Goal: Information Seeking & Learning: Learn about a topic

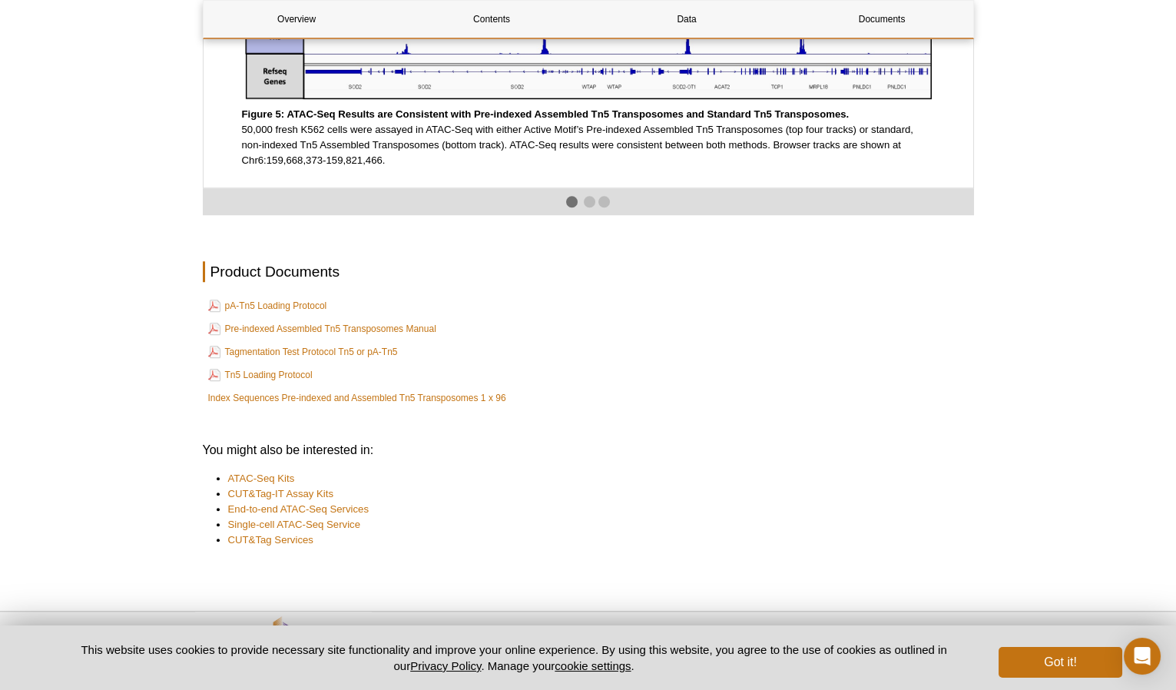
scroll to position [2580, 0]
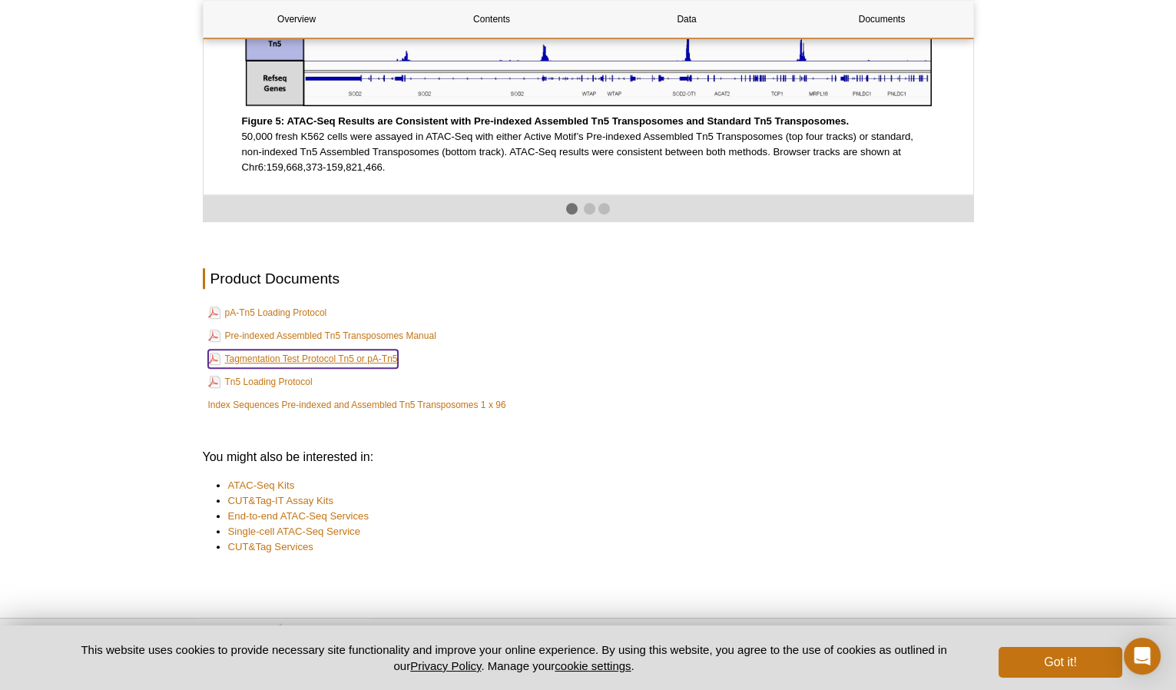
click at [320, 368] on link "Tagmentation Test Protocol Tn5 or pA-Tn5" at bounding box center [303, 358] width 190 height 18
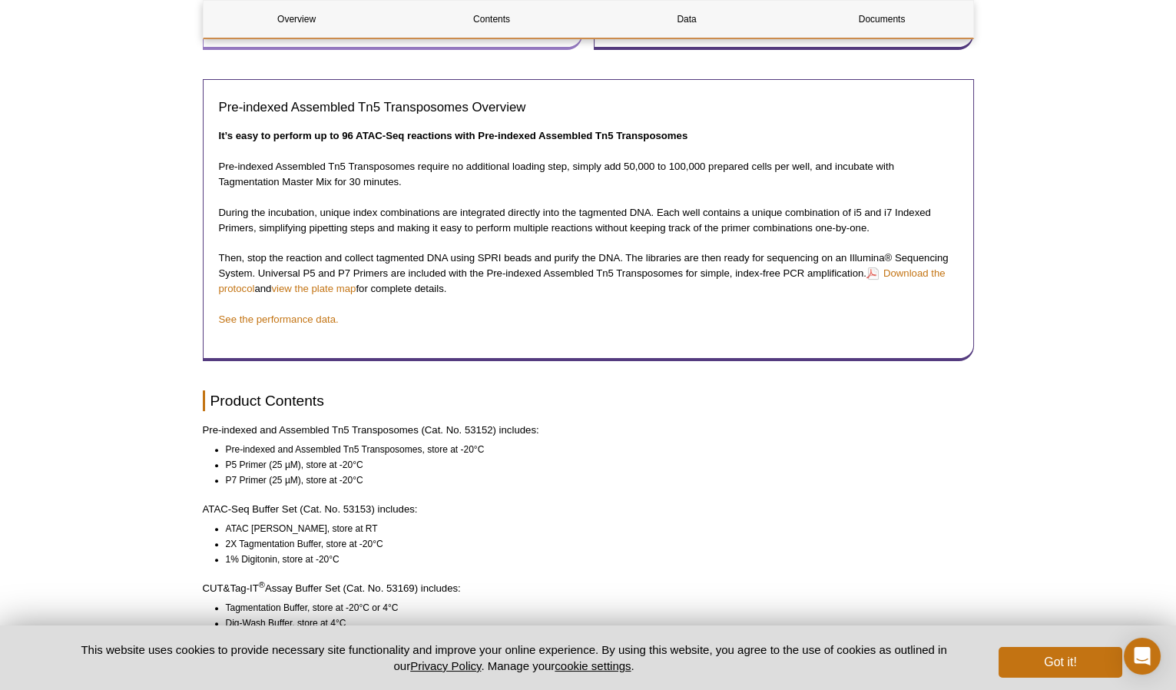
scroll to position [1187, 0]
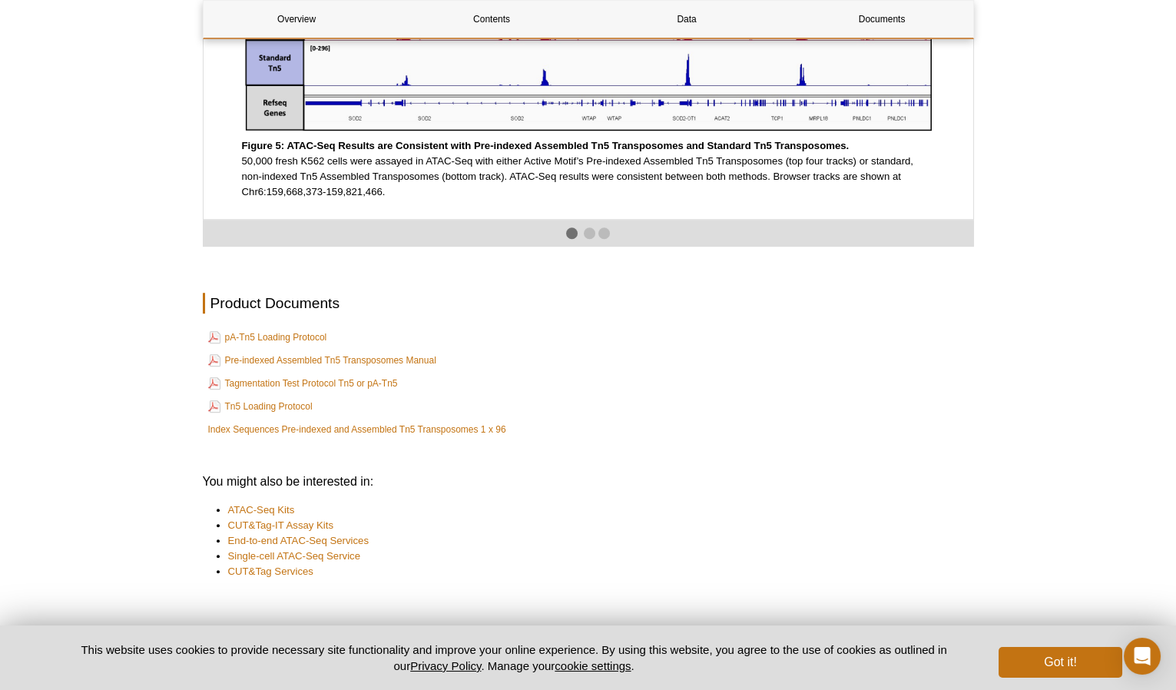
scroll to position [2583, 0]
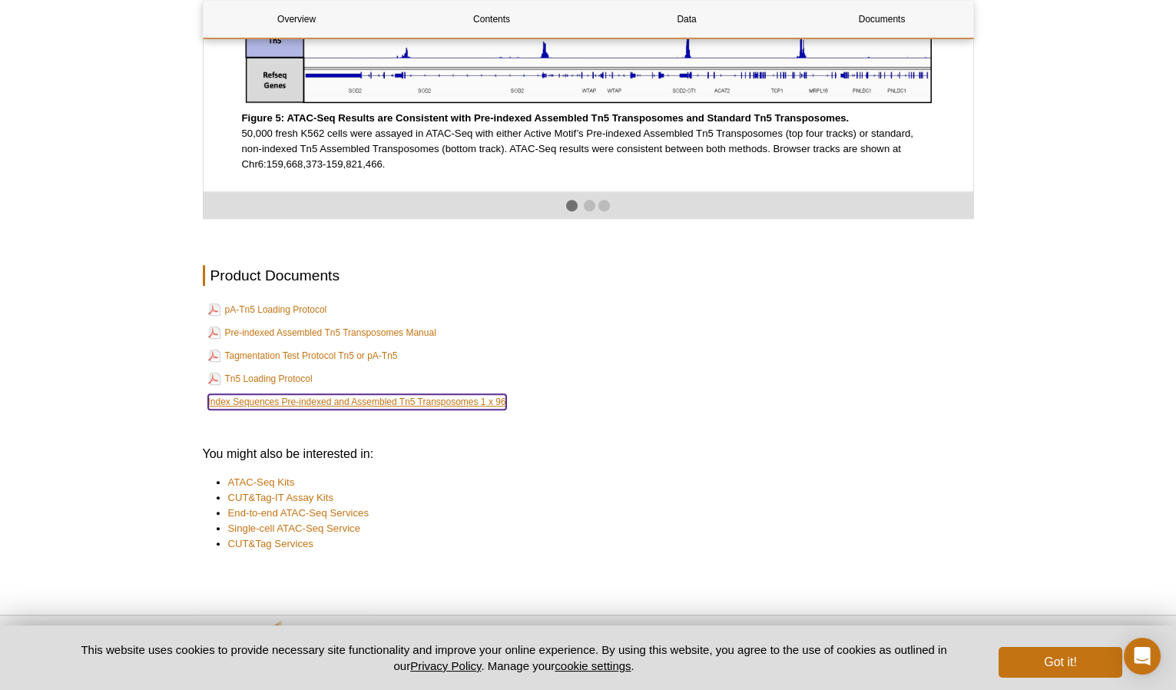
click at [331, 409] on link "Index Sequences Pre-indexed and Assembled Tn5 Transposomes 1 x 96" at bounding box center [357, 401] width 298 height 15
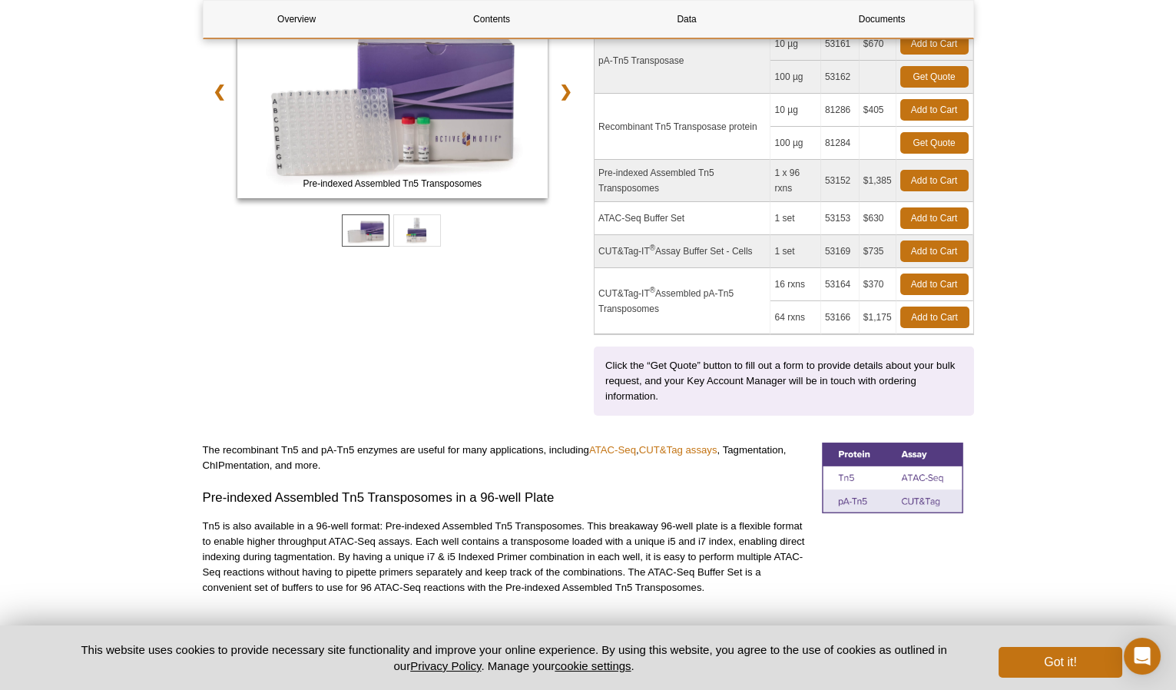
scroll to position [0, 0]
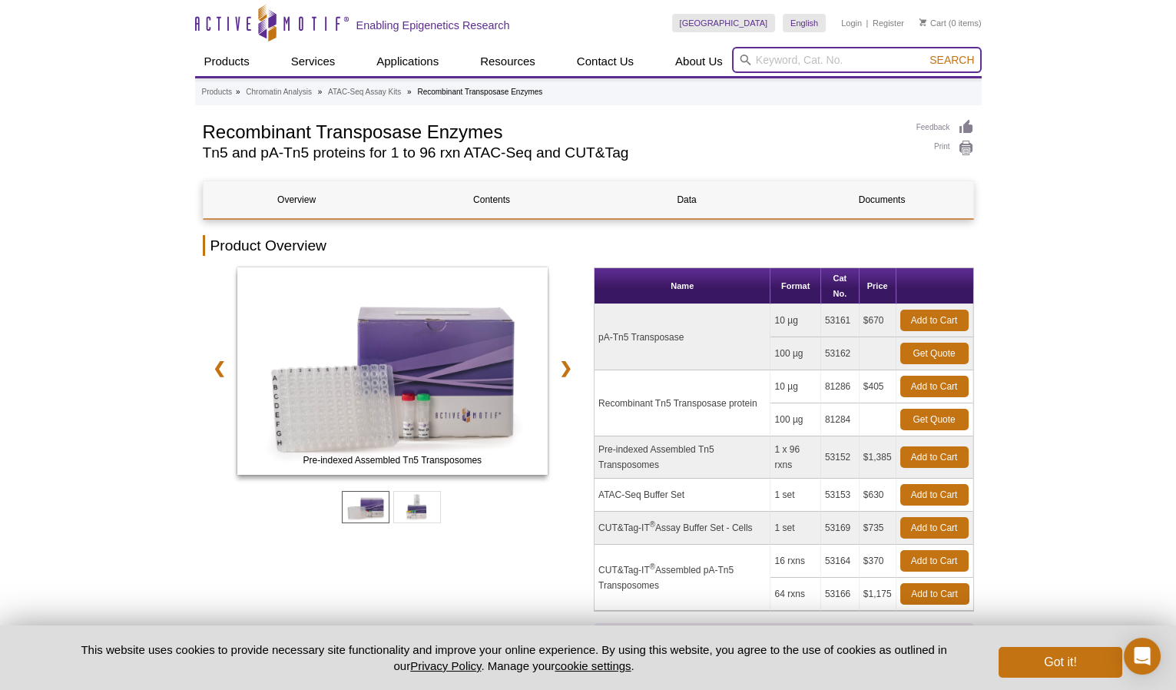
click at [799, 64] on input "search" at bounding box center [857, 60] width 250 height 26
type input "Tn5 sequencing"
click at [940, 60] on span "Search" at bounding box center [951, 60] width 45 height 12
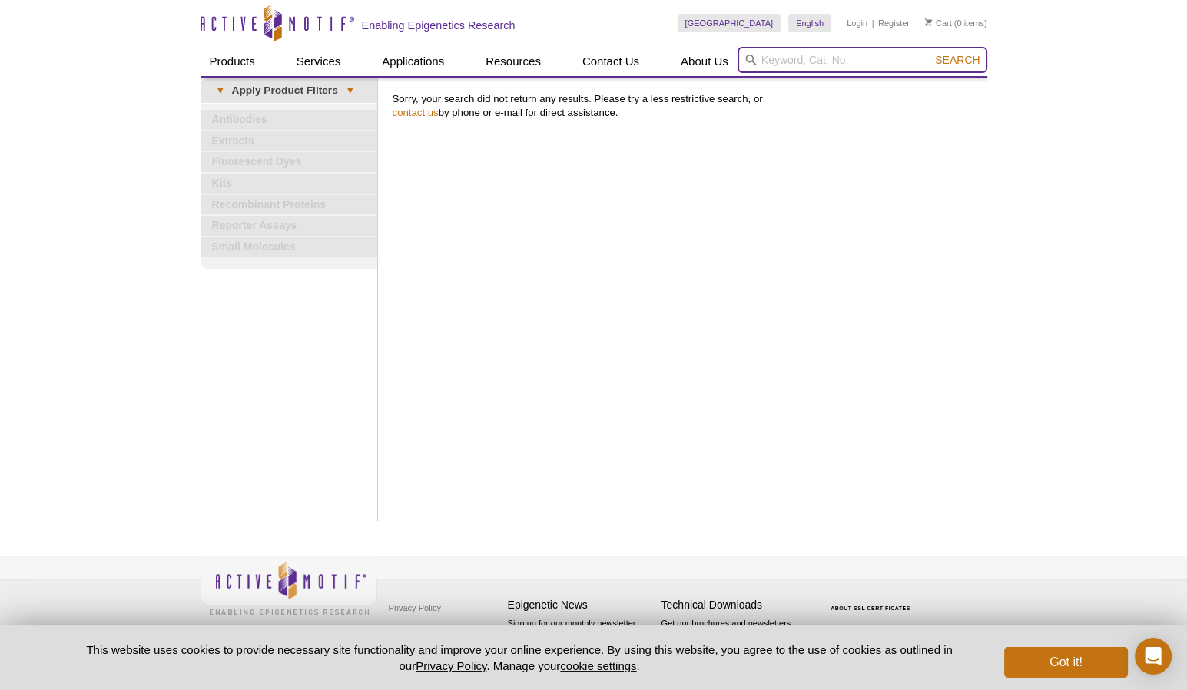
click at [794, 68] on input "search" at bounding box center [862, 60] width 250 height 26
type input "DNA sequencing"
click at [950, 58] on span "Search" at bounding box center [957, 60] width 45 height 12
click at [1061, 661] on button "Got it!" at bounding box center [1065, 662] width 123 height 31
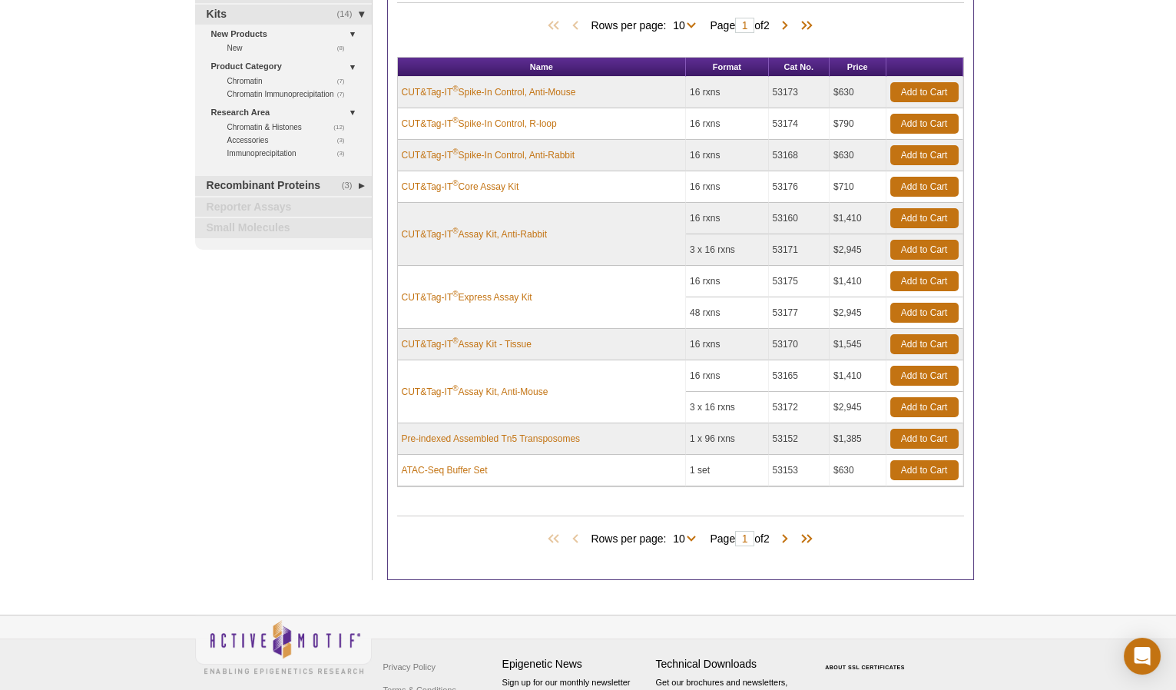
scroll to position [209, 0]
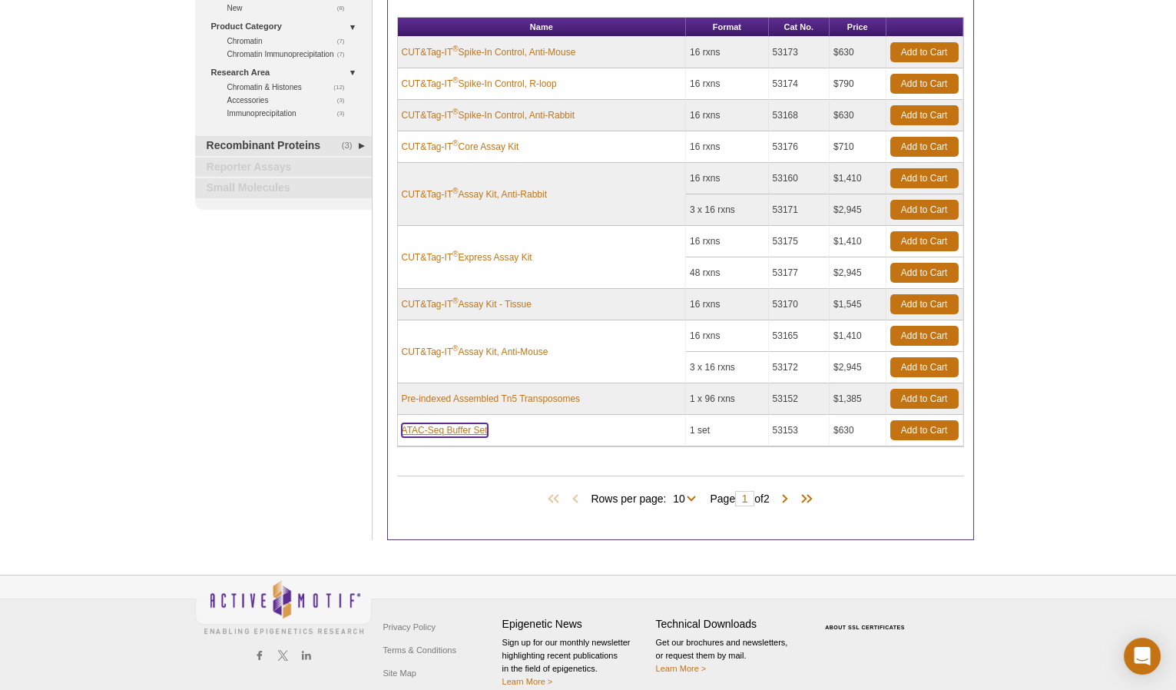
click at [451, 423] on link "ATAC-Seq Buffer Set" at bounding box center [445, 430] width 86 height 14
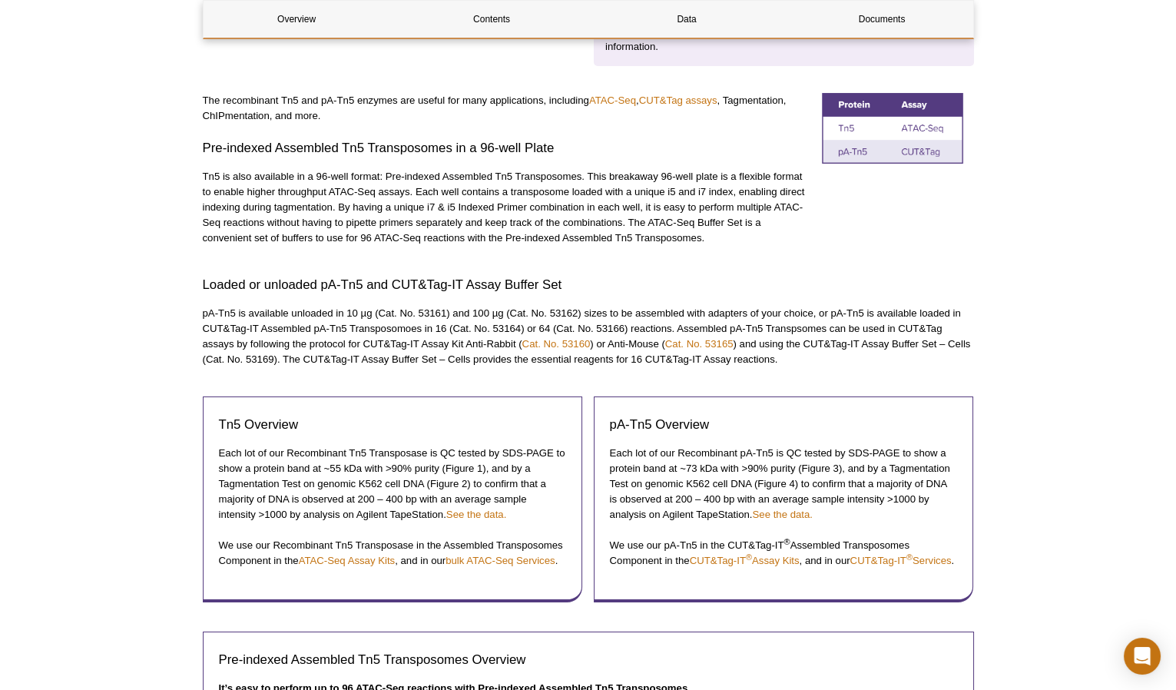
scroll to position [628, 0]
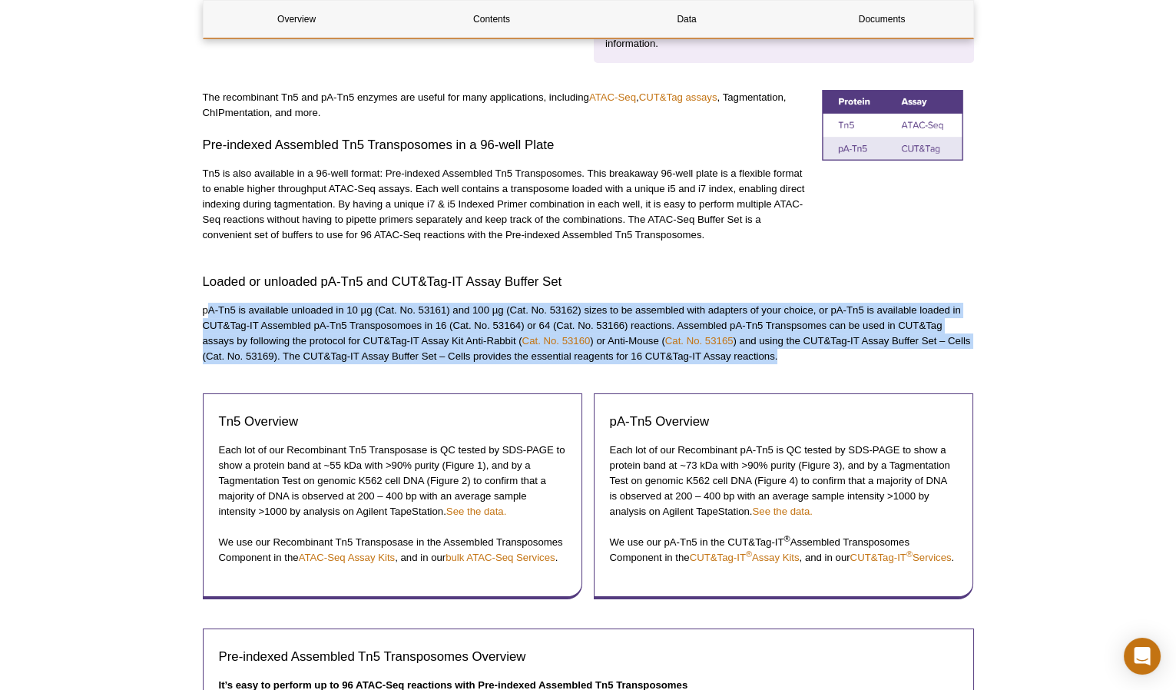
drag, startPoint x: 252, startPoint y: 307, endPoint x: 783, endPoint y: 354, distance: 533.5
click at [783, 354] on p "pA-Tn5 is available unloaded in 10 µg (Cat. No. 53161) and 100 µg (Cat. No. 531…" at bounding box center [588, 333] width 771 height 61
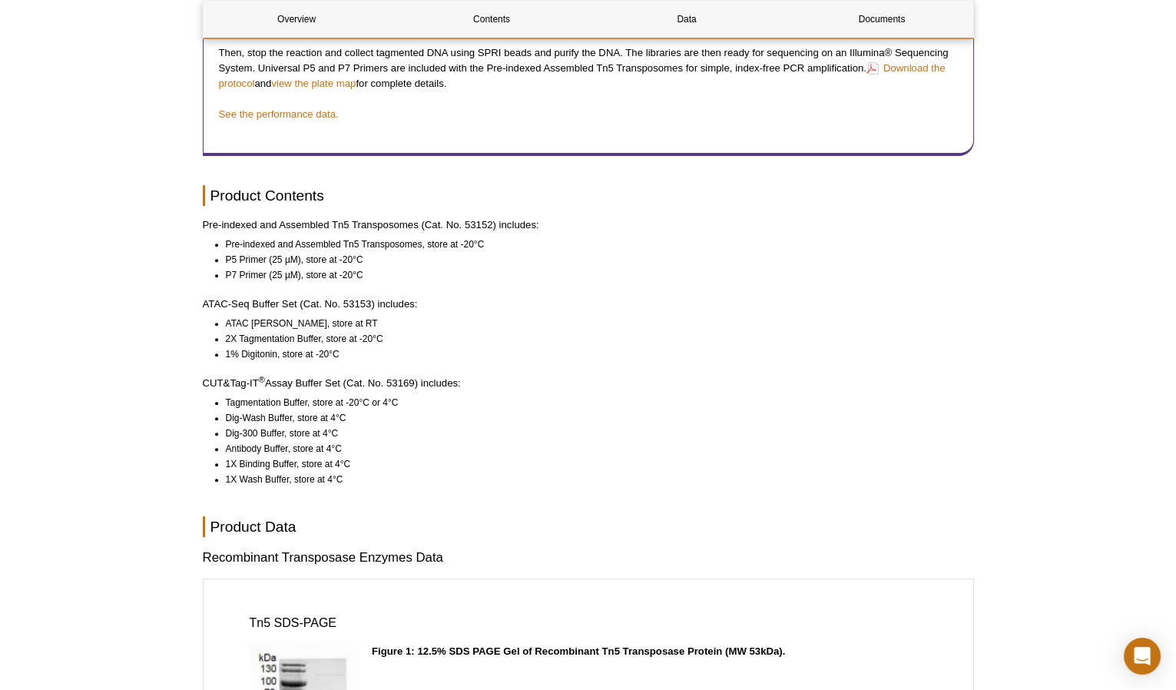
scroll to position [1396, 0]
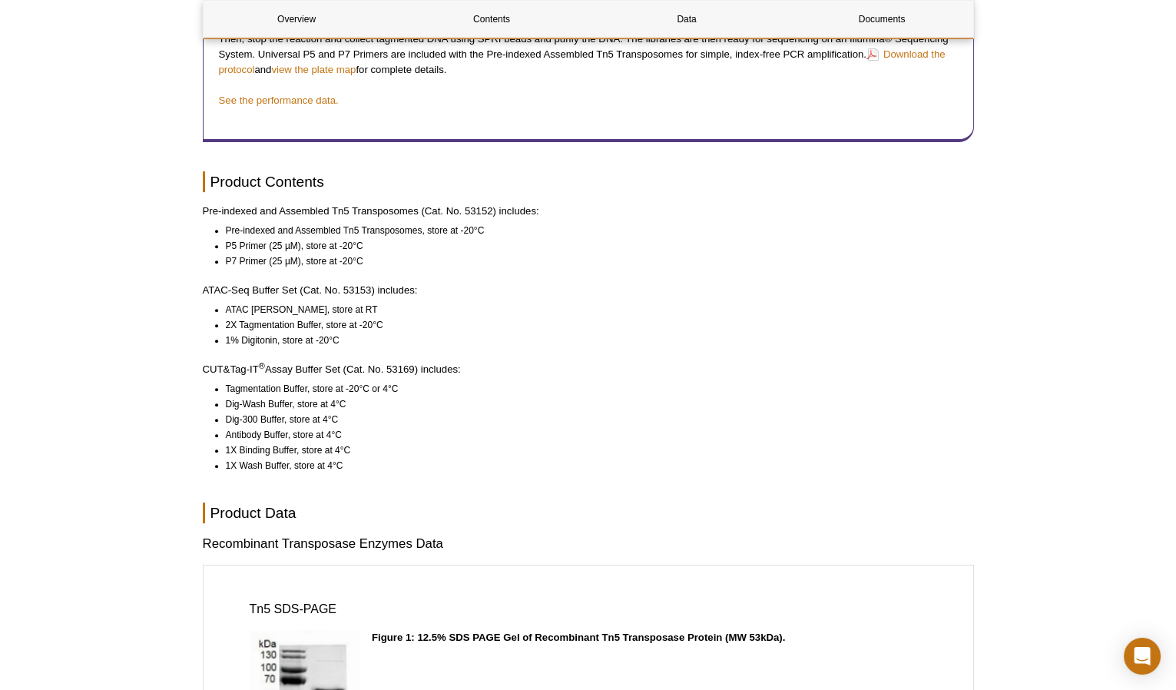
click at [476, 348] on li "1% Digitonin, store at -20°C" at bounding box center [593, 340] width 734 height 15
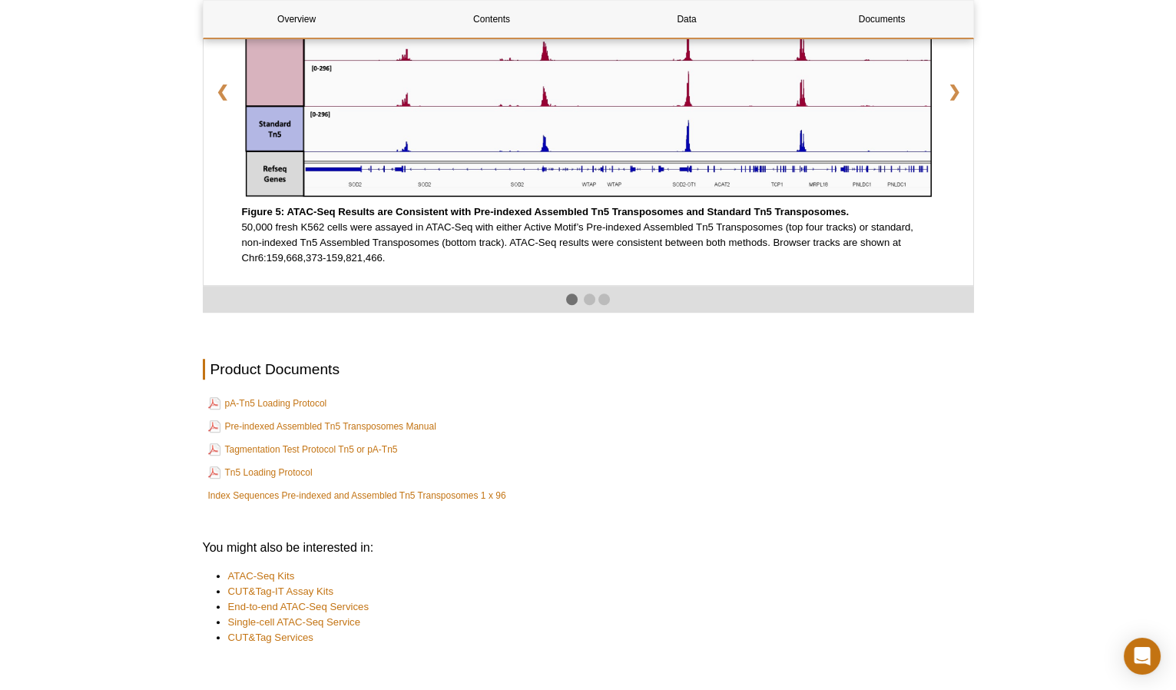
scroll to position [2650, 0]
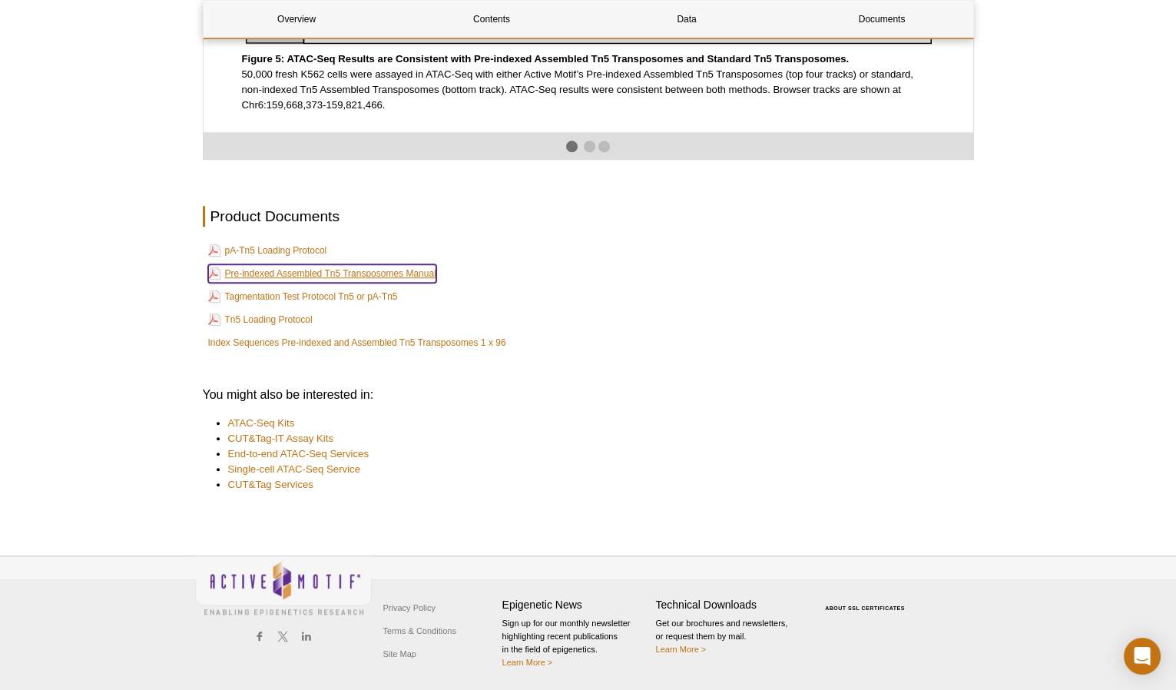
click at [320, 275] on link "Pre-indexed Assembled Tn5 Transposomes Manual" at bounding box center [322, 273] width 228 height 18
